Goal: Find specific page/section: Find specific page/section

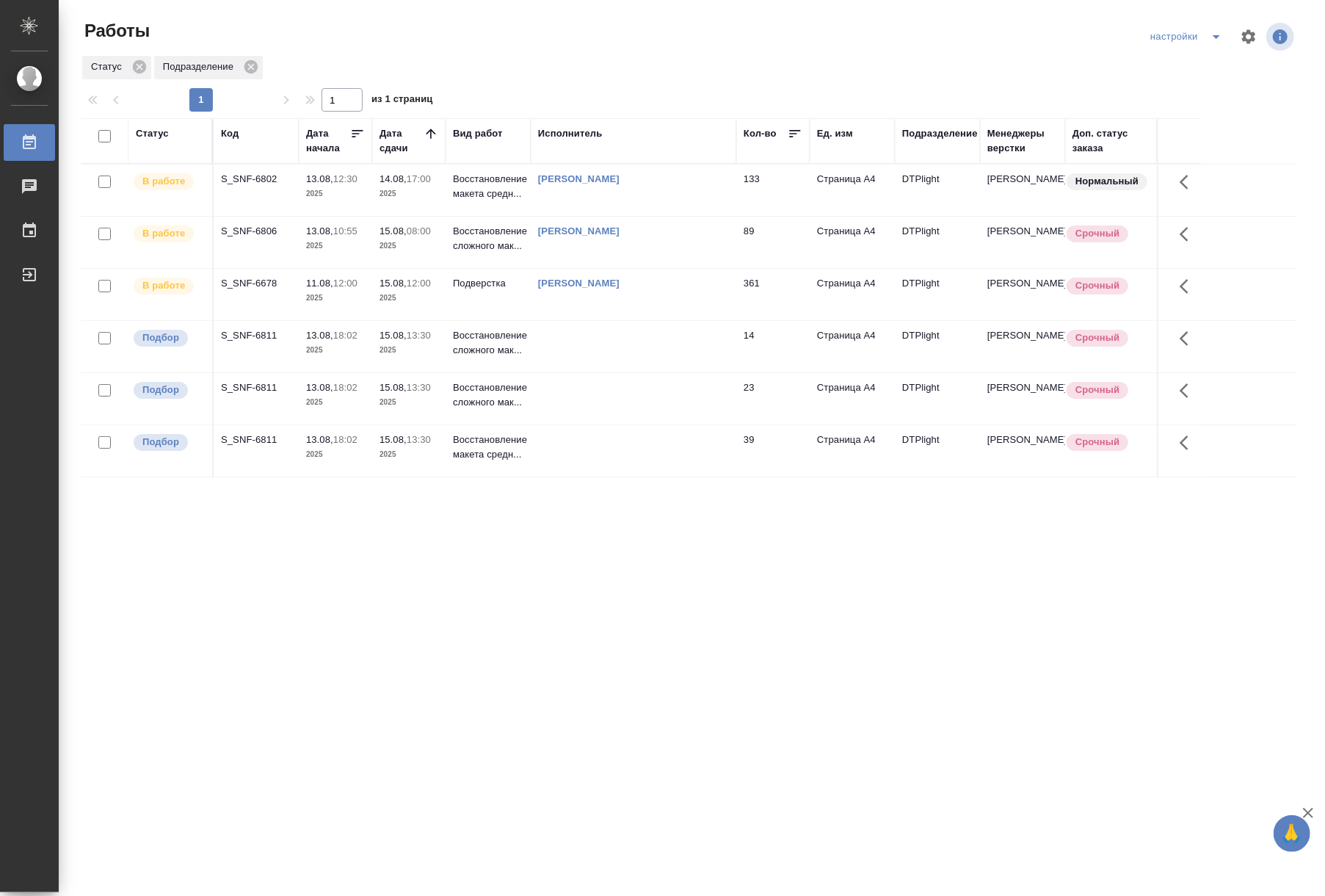
click at [561, 568] on div "Статус Код Дата начала Дата сдачи Вид работ Исполнитель Кол-во Ед. изм Подразде…" at bounding box center [689, 383] width 1216 height 529
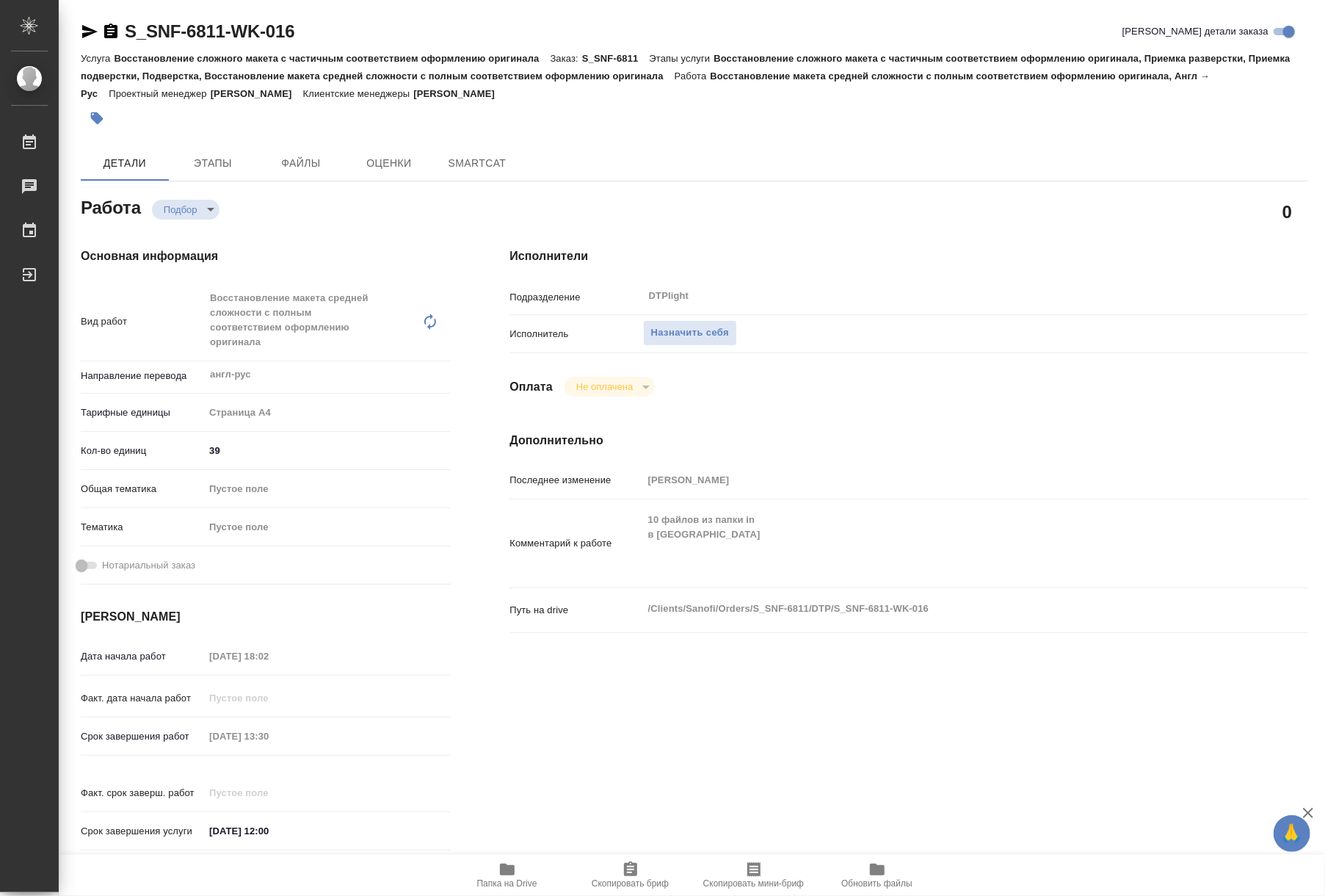
type textarea "x"
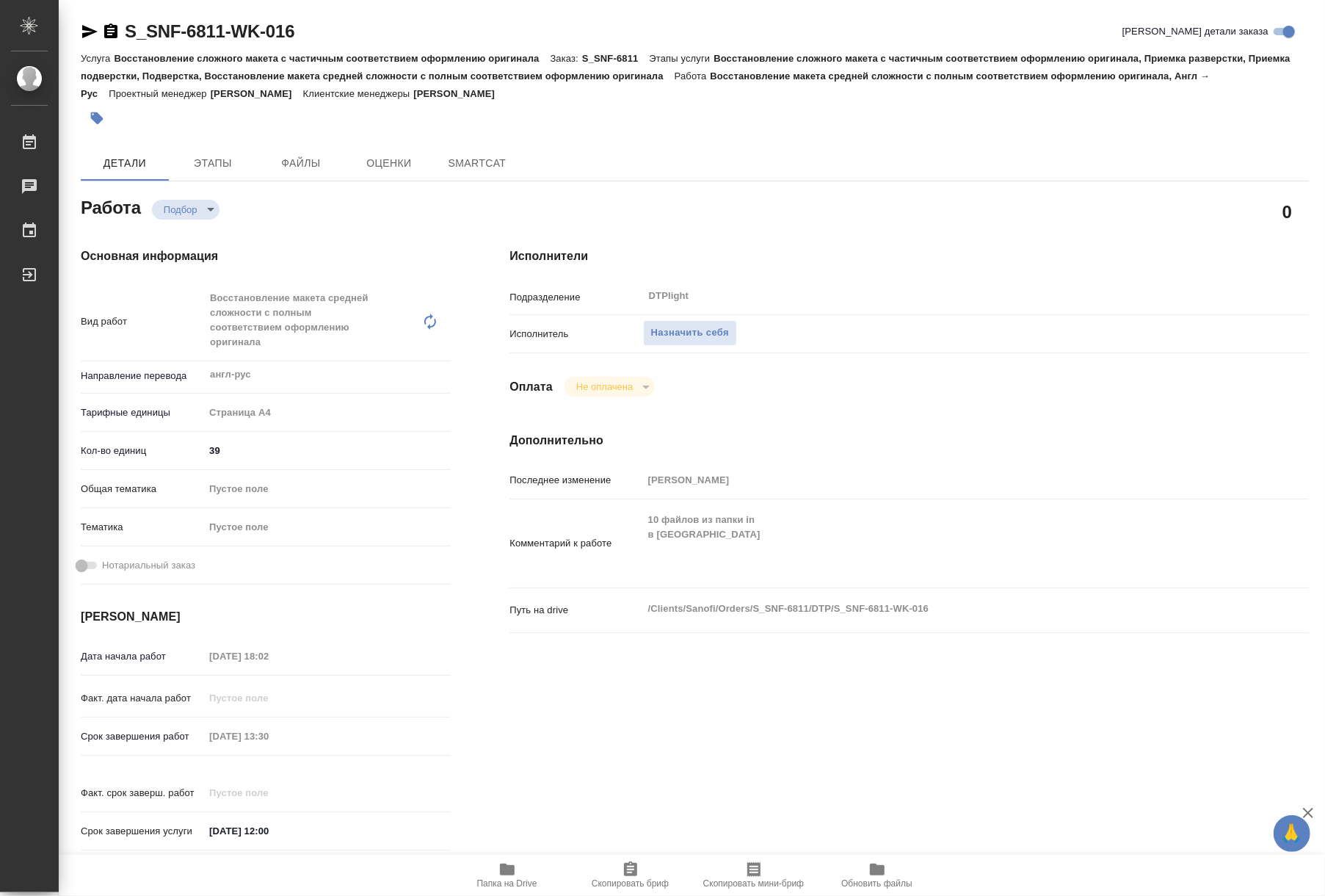
type textarea "x"
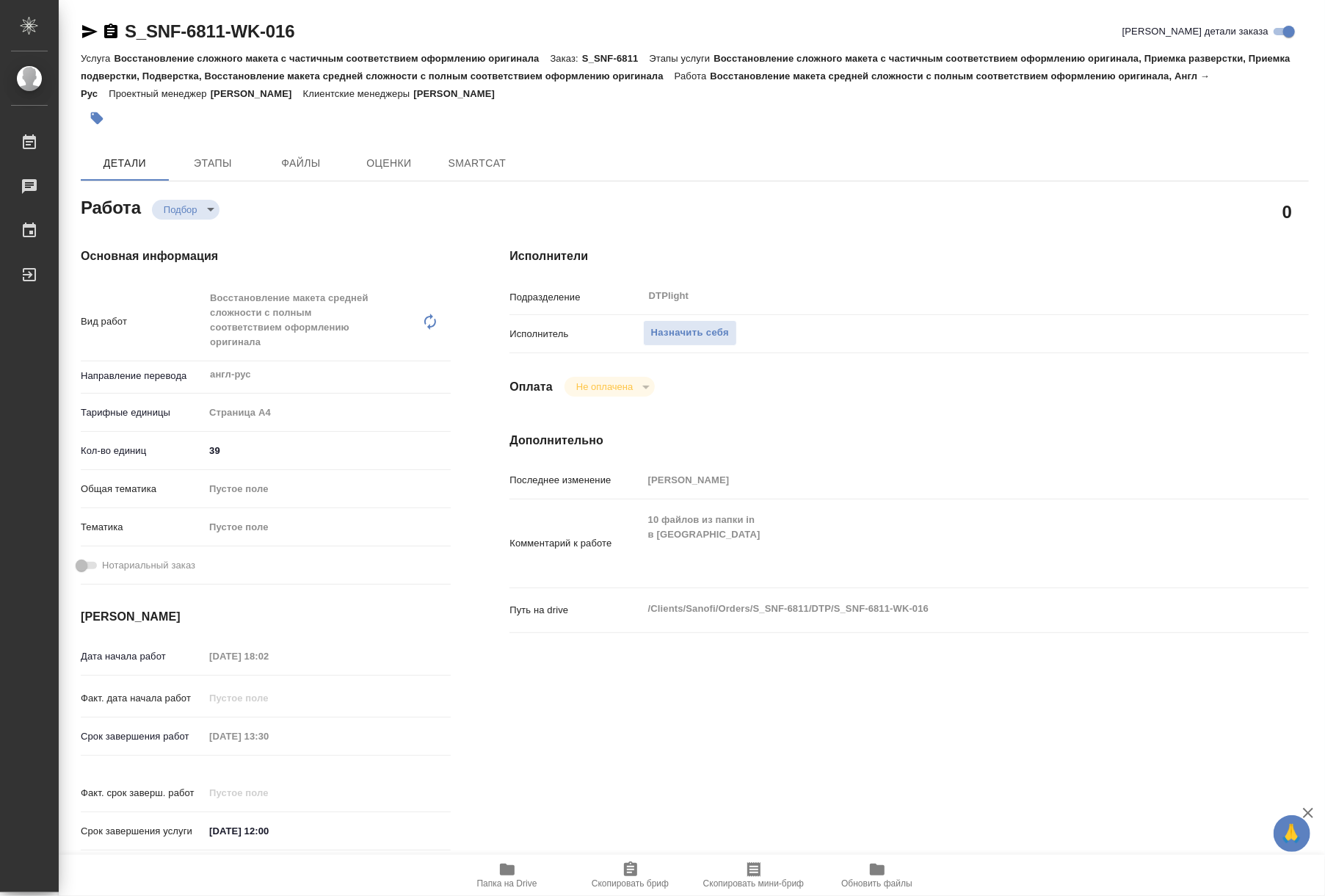
type textarea "x"
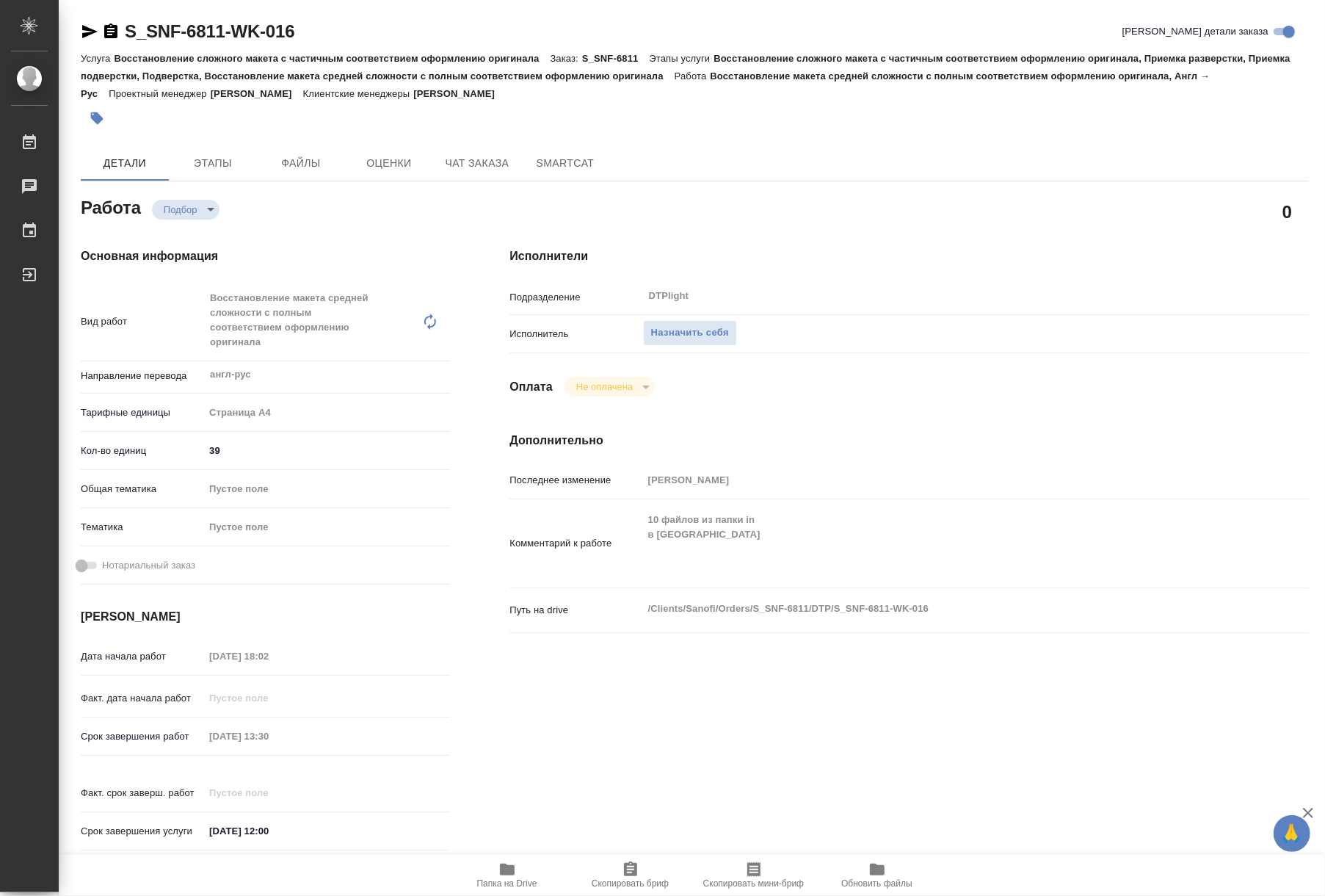
type textarea "x"
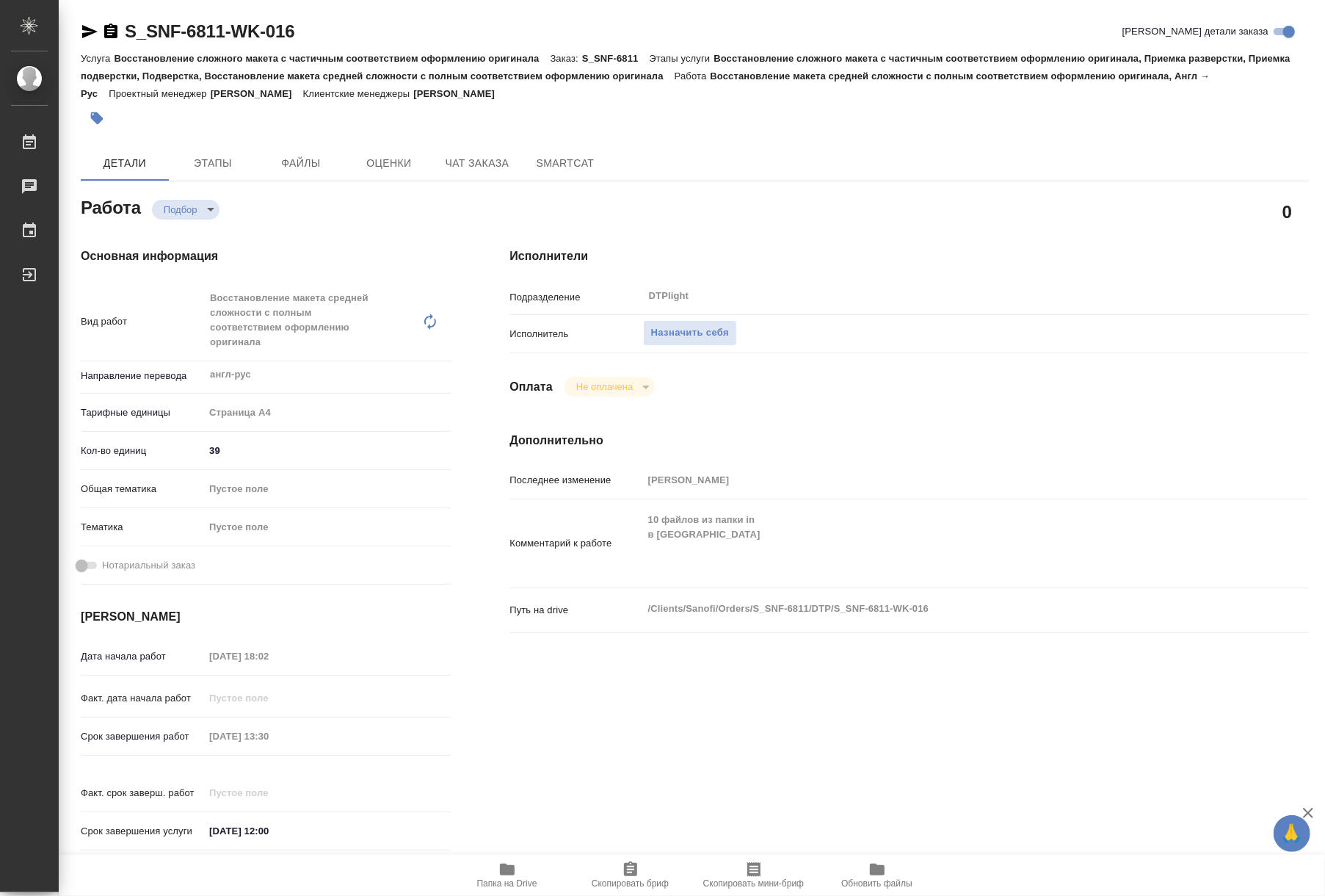
type textarea "x"
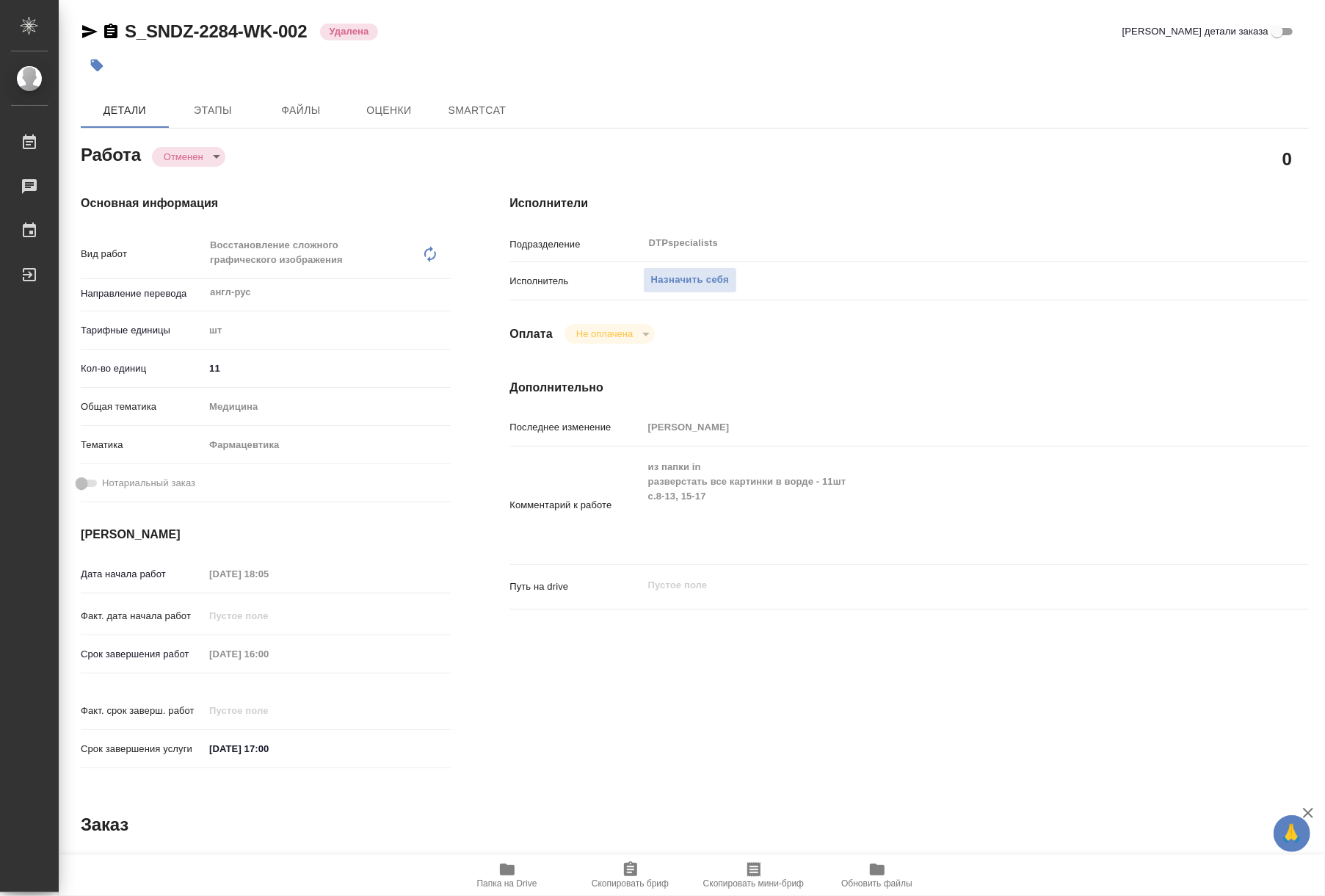
type textarea "x"
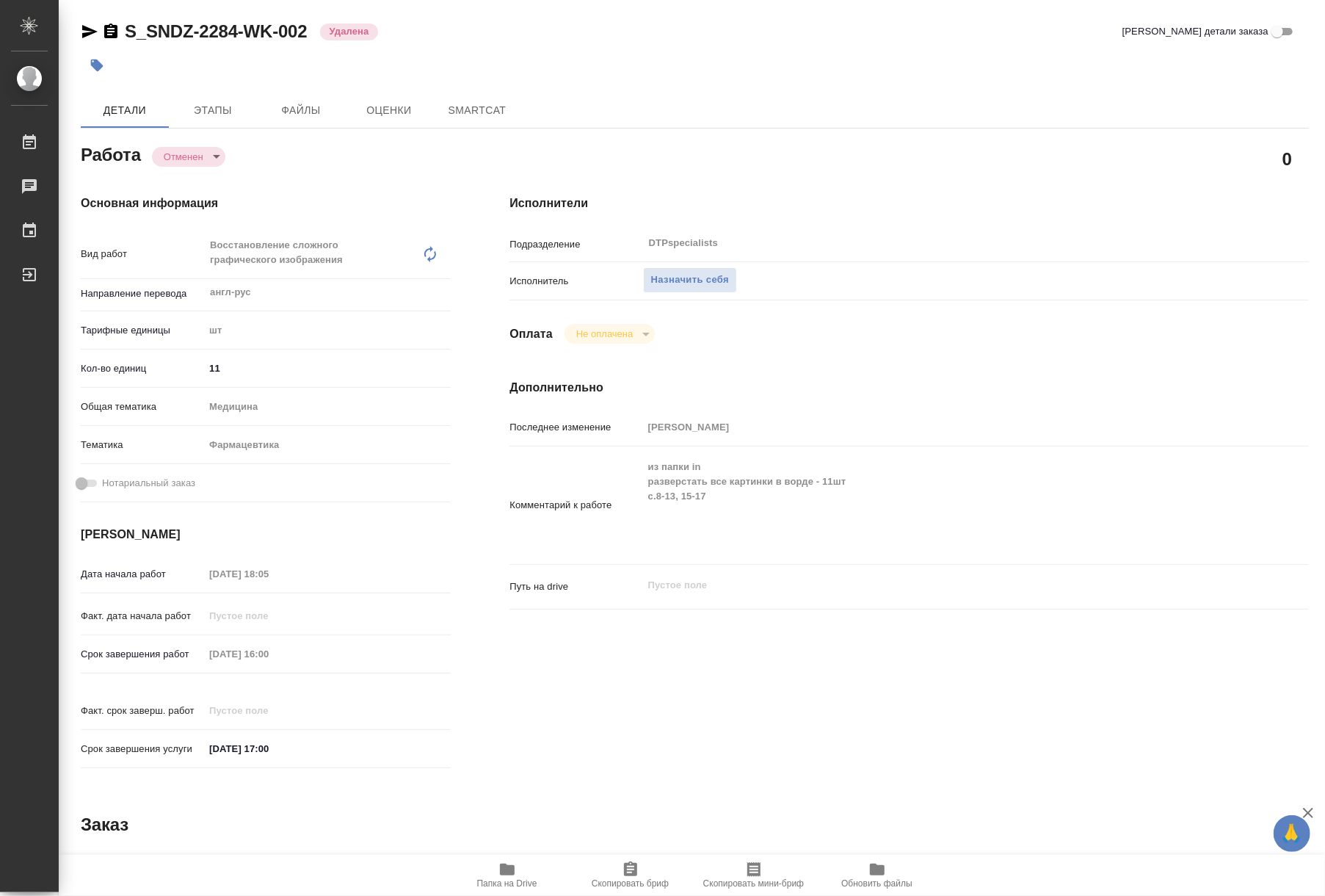
type textarea "x"
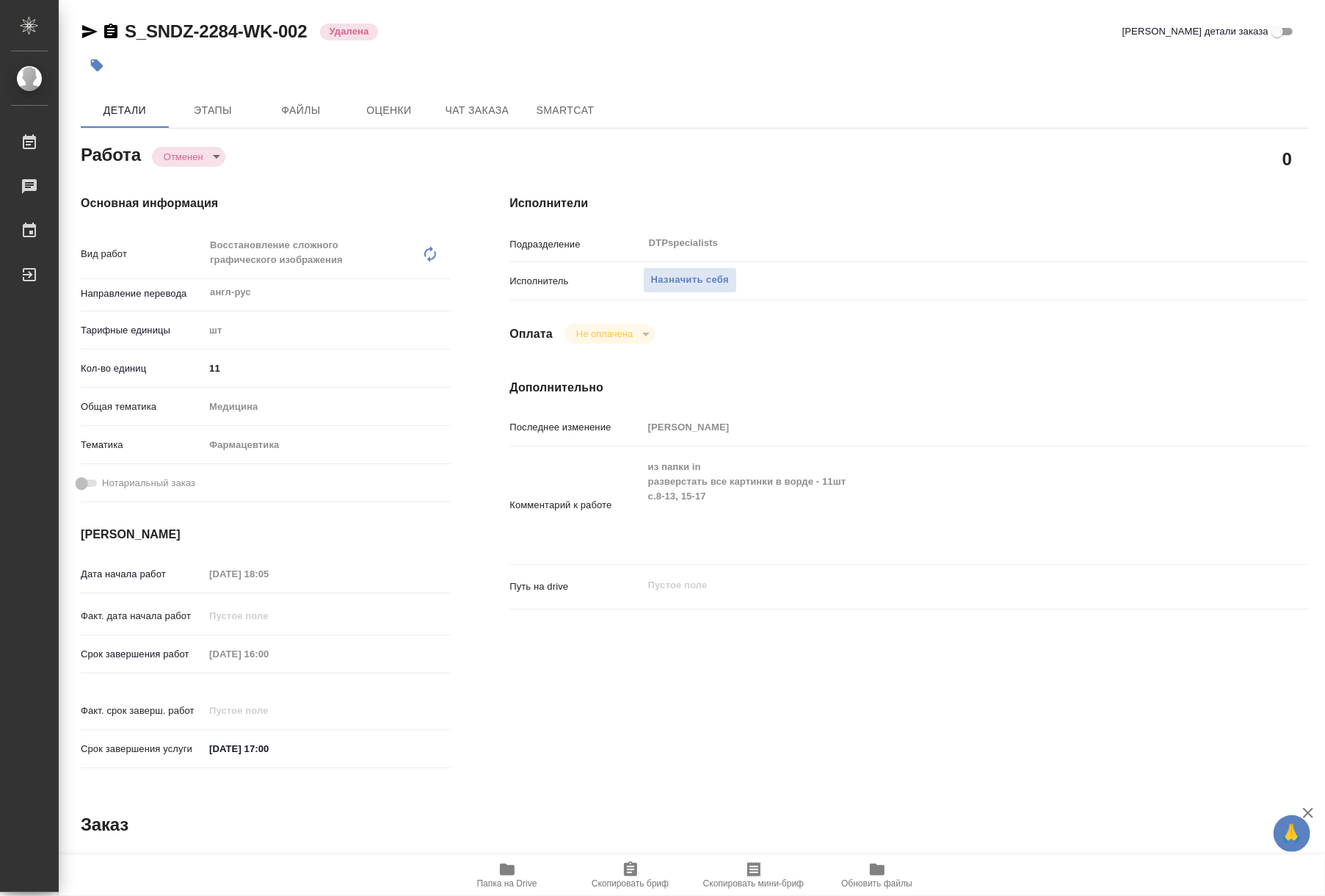
type textarea "x"
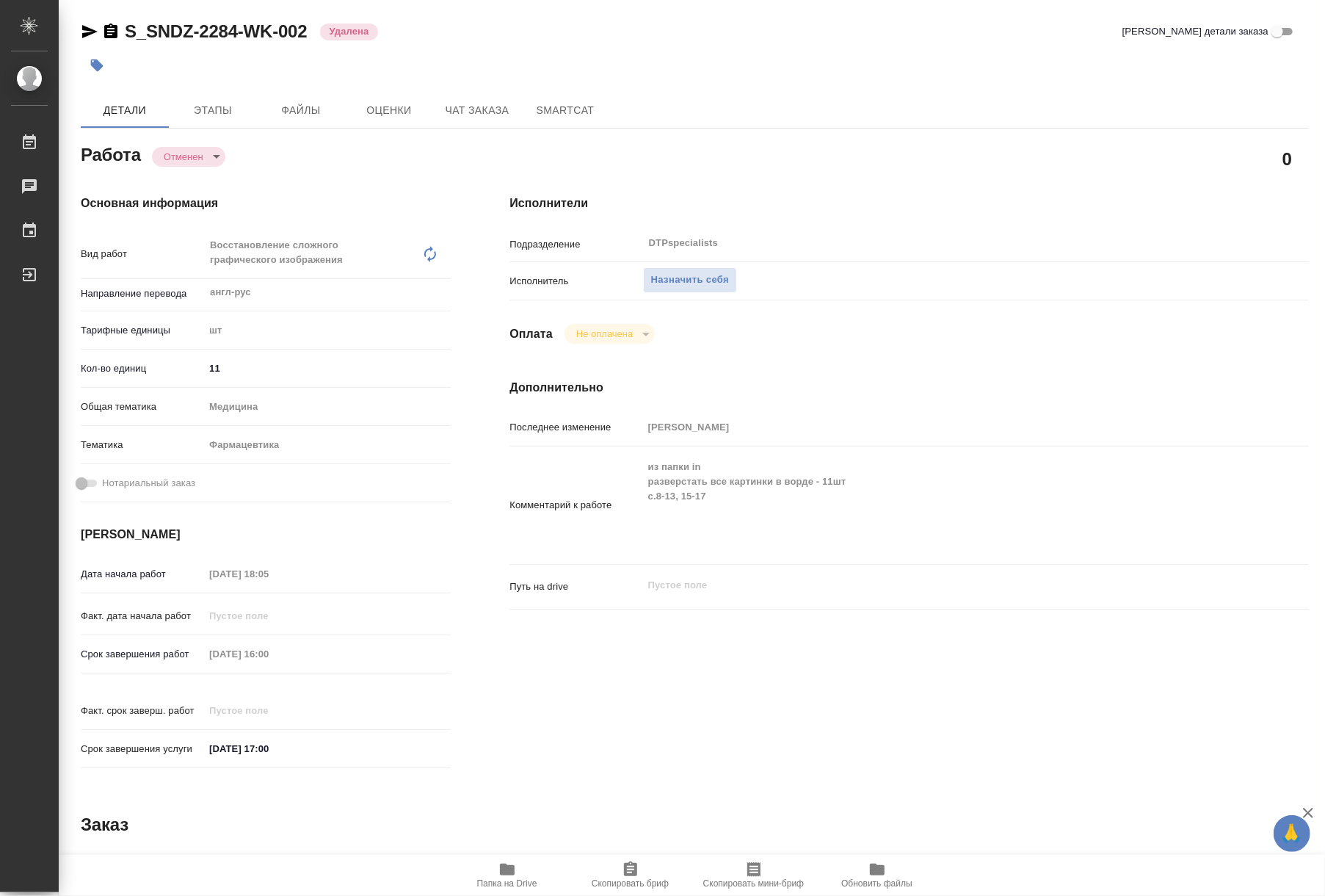
type textarea "x"
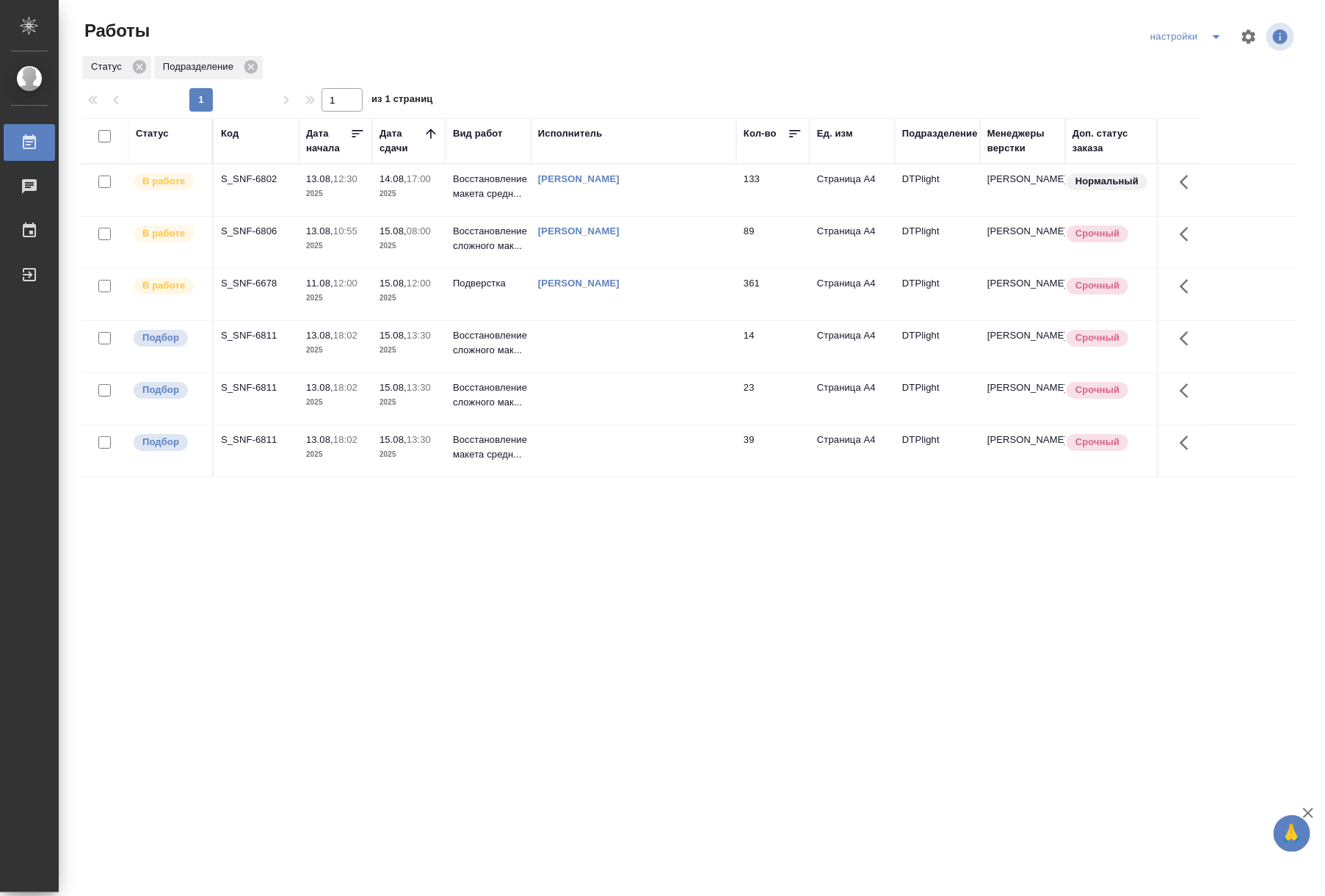
click at [720, 507] on div "Статус Код Дата начала Дата сдачи Вид работ Исполнитель Кол-во Ед. изм Подразде…" at bounding box center [689, 383] width 1216 height 529
click at [409, 203] on td "14.08, 17:00 2025" at bounding box center [409, 190] width 73 height 51
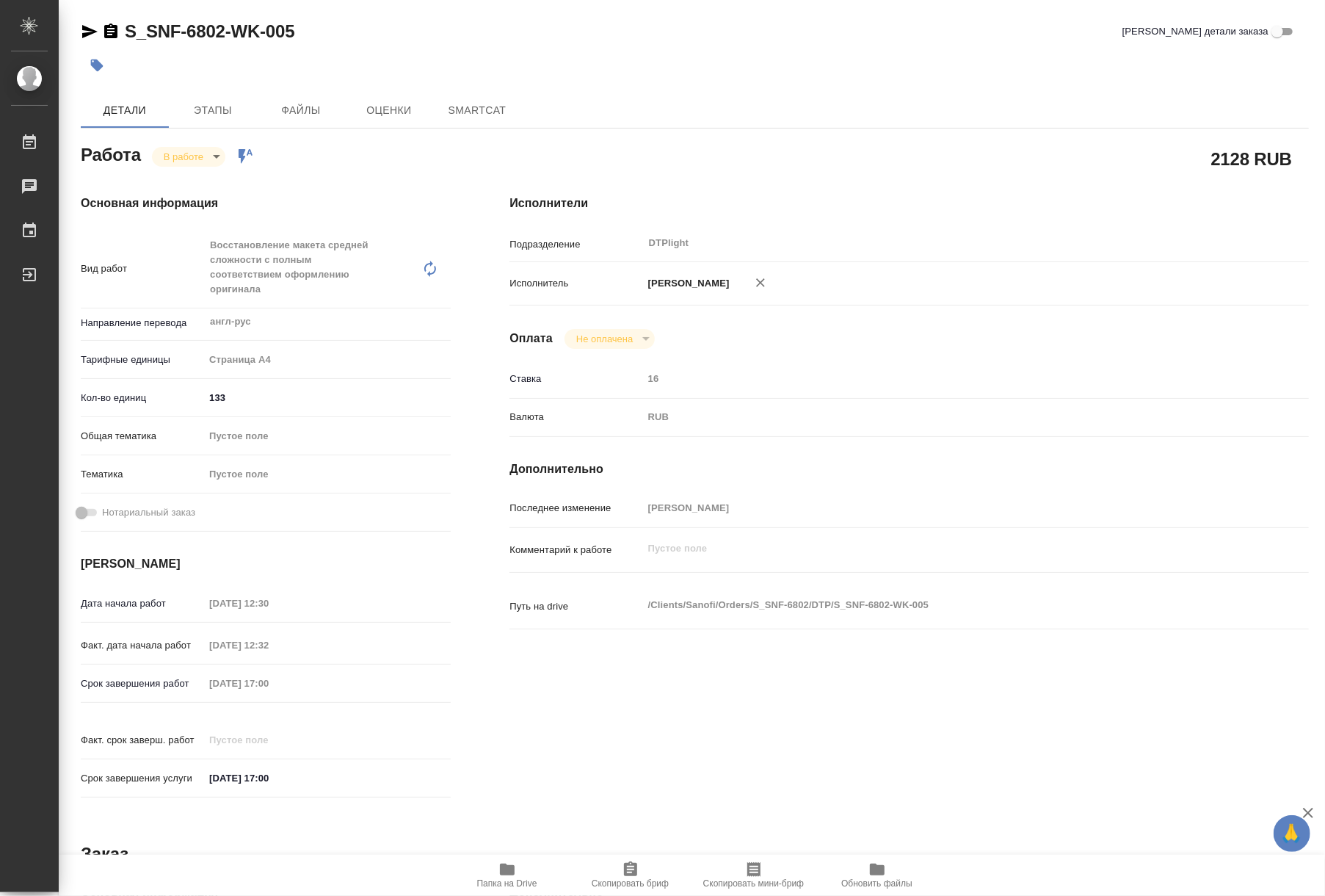
type textarea "x"
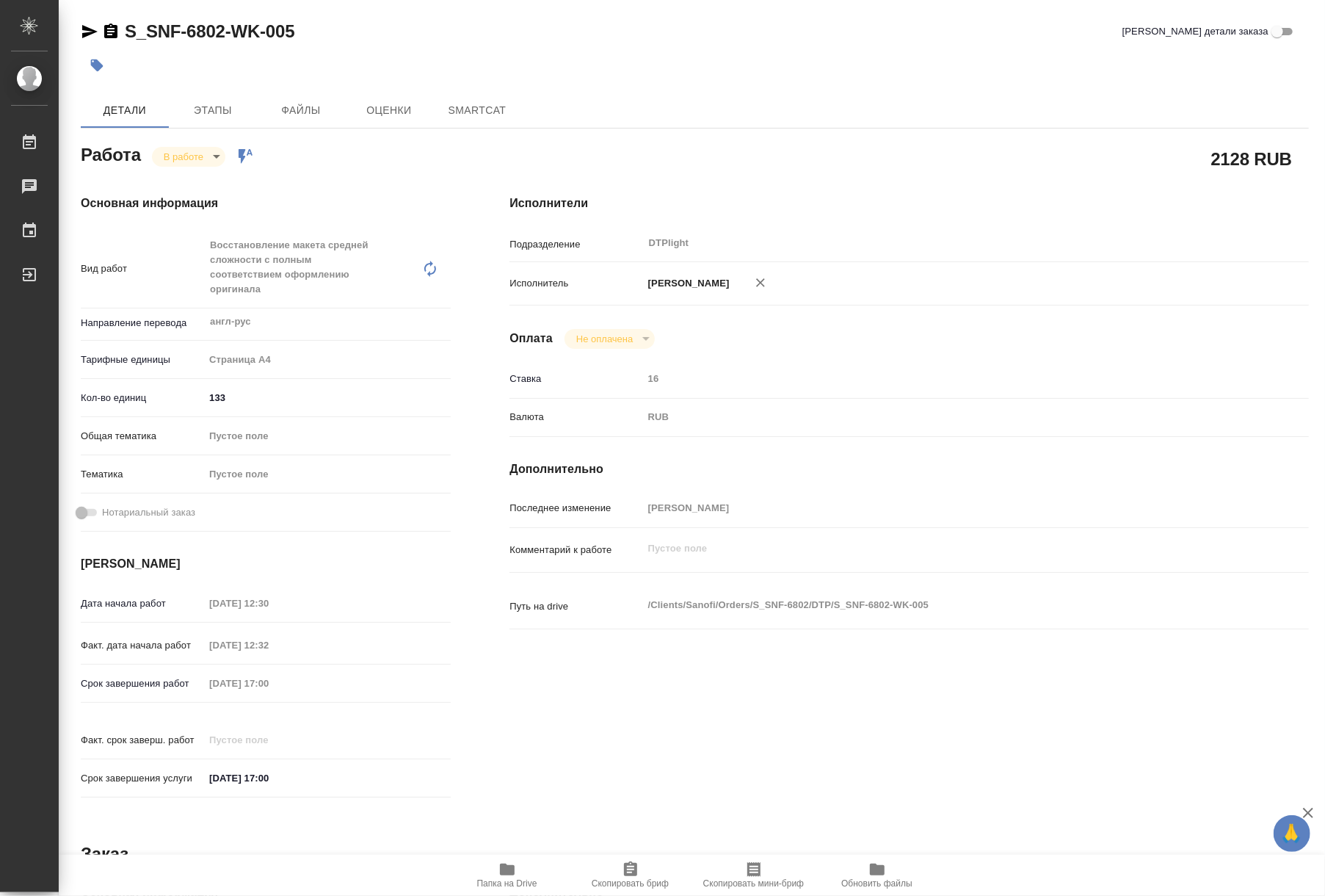
type textarea "x"
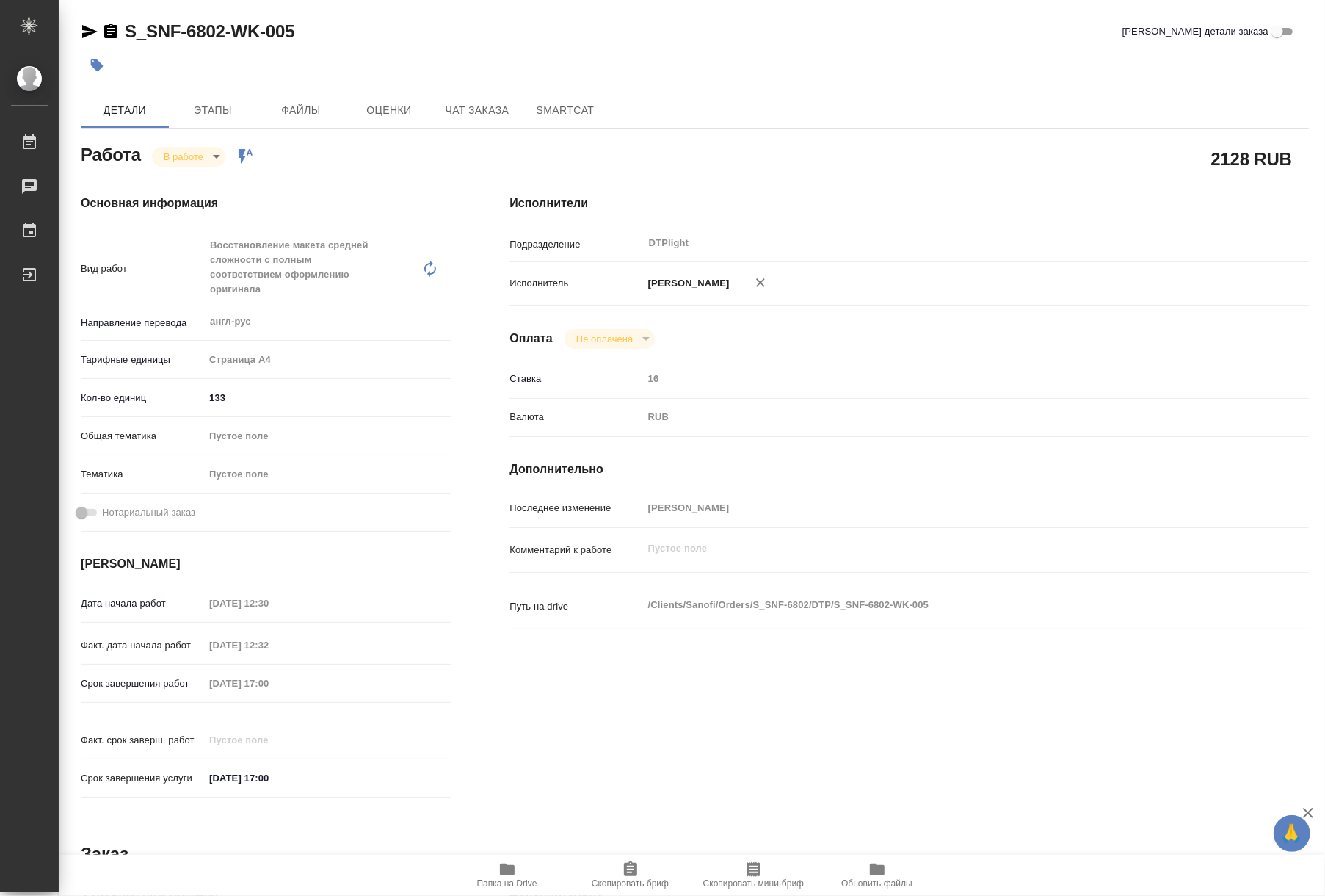
type textarea "x"
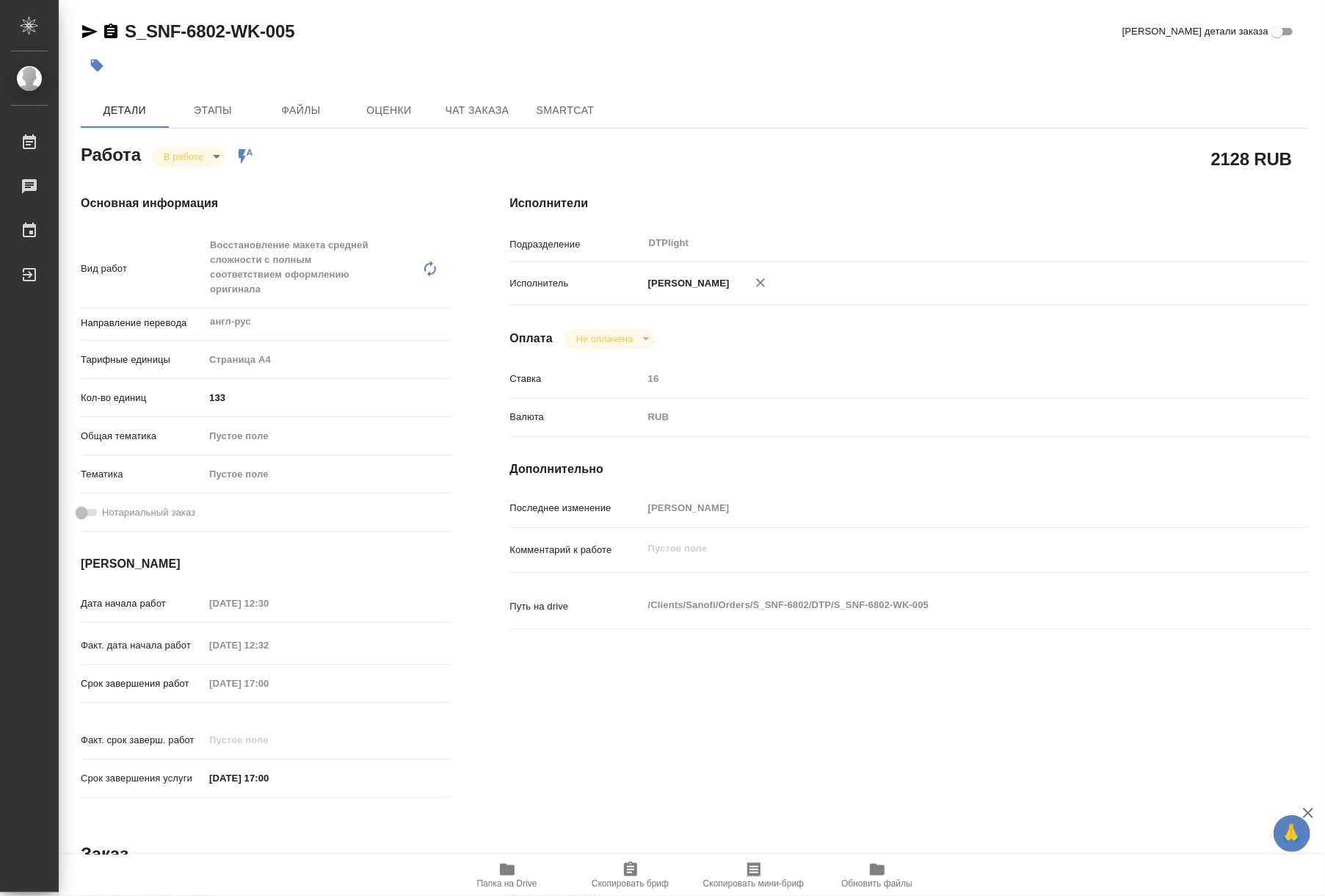
type textarea "x"
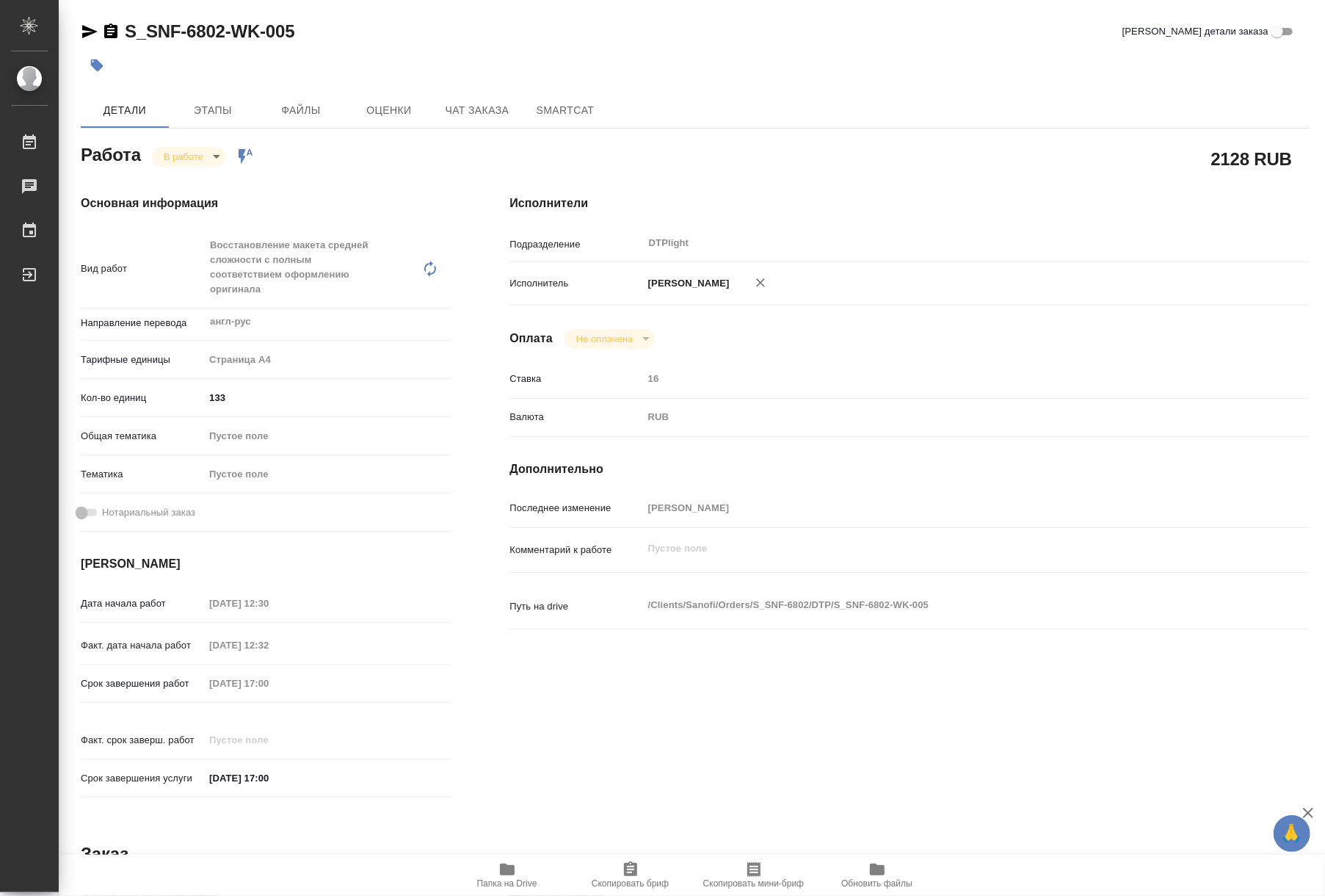
click at [529, 867] on span "Папка на Drive" at bounding box center [507, 874] width 106 height 28
drag, startPoint x: 297, startPoint y: 26, endPoint x: 116, endPoint y: 24, distance: 181.0
click at [116, 24] on div "S_SNF-6802-WK-005 Кратко детали заказа" at bounding box center [694, 31] width 1228 height 24
copy link "S_SNF-6802-WK-005"
